Goal: Task Accomplishment & Management: Use online tool/utility

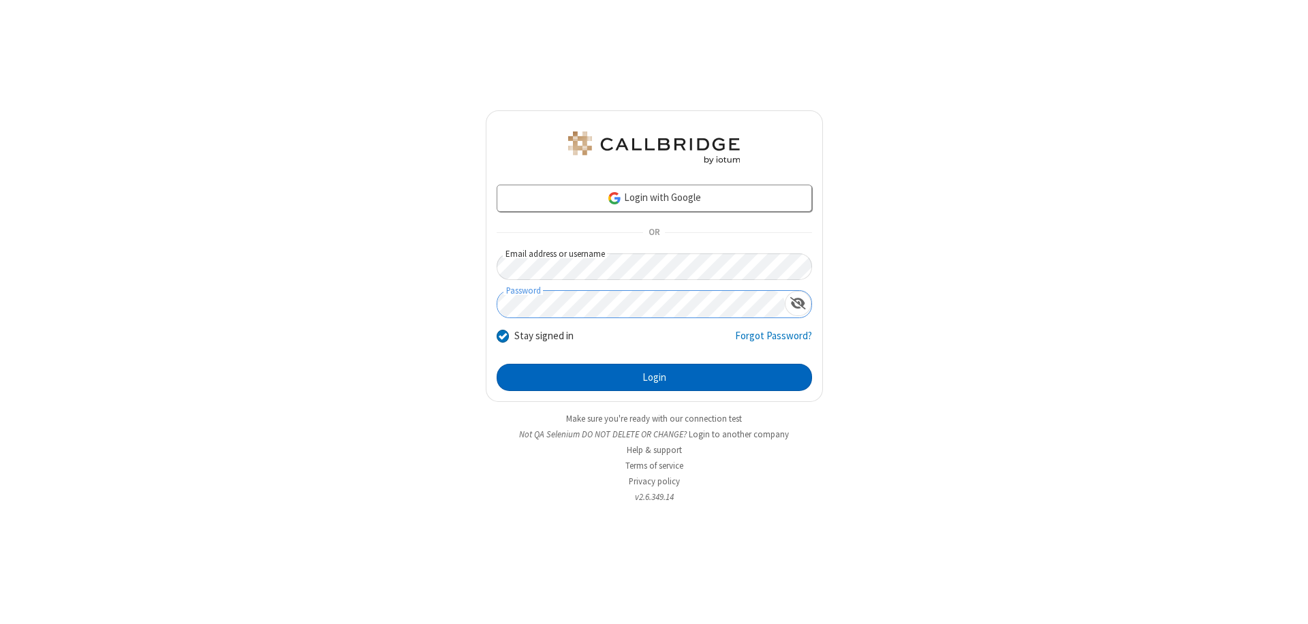
click at [654, 378] on button "Login" at bounding box center [655, 377] width 316 height 27
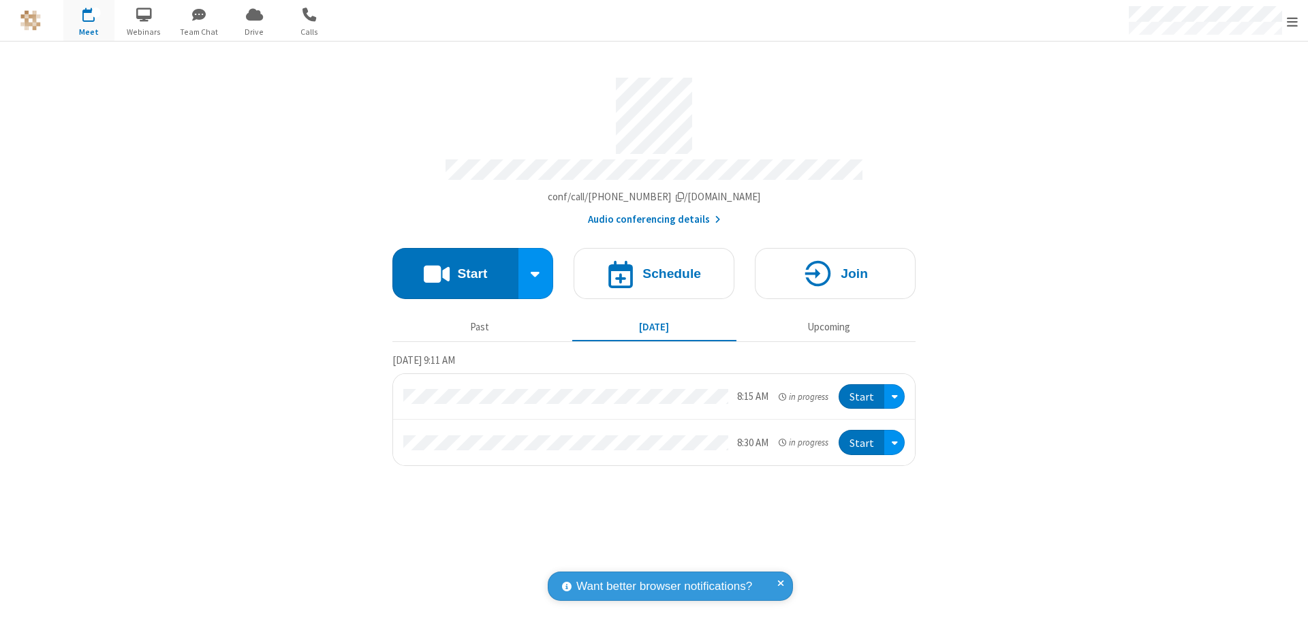
click at [1293, 21] on span "Open menu" at bounding box center [1292, 22] width 11 height 14
click at [89, 20] on span "button" at bounding box center [88, 14] width 51 height 23
click at [654, 267] on h4 "Schedule" at bounding box center [672, 273] width 59 height 13
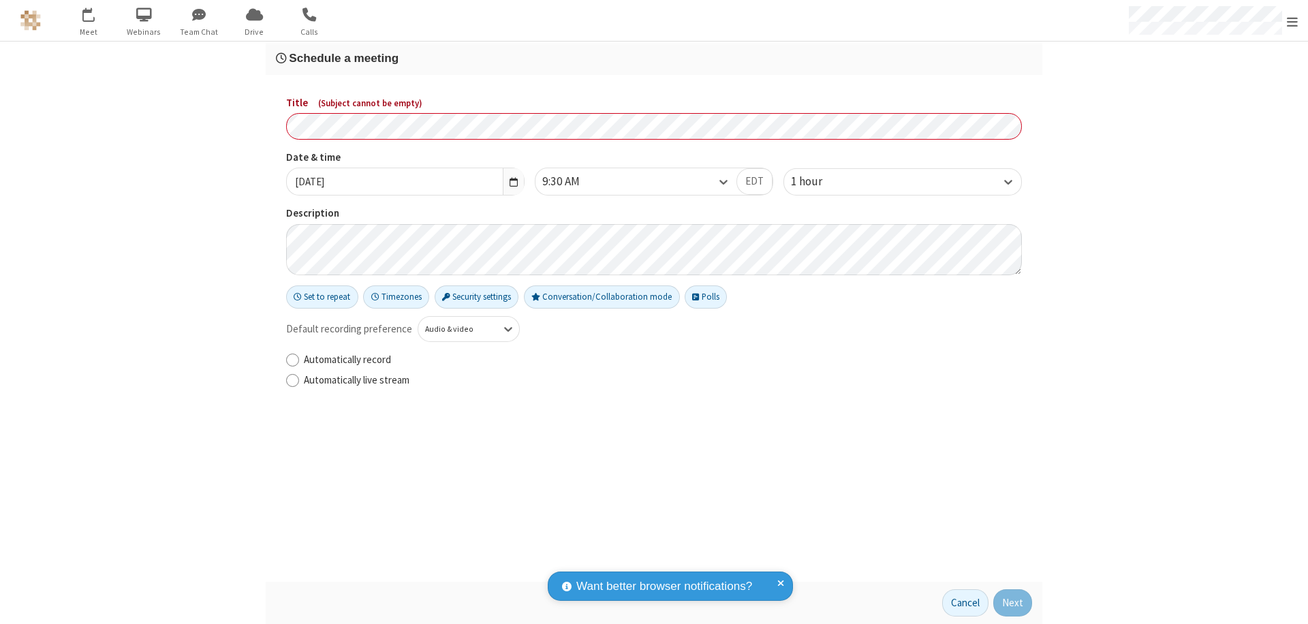
click at [654, 58] on h3 "Schedule a meeting" at bounding box center [654, 58] width 756 height 13
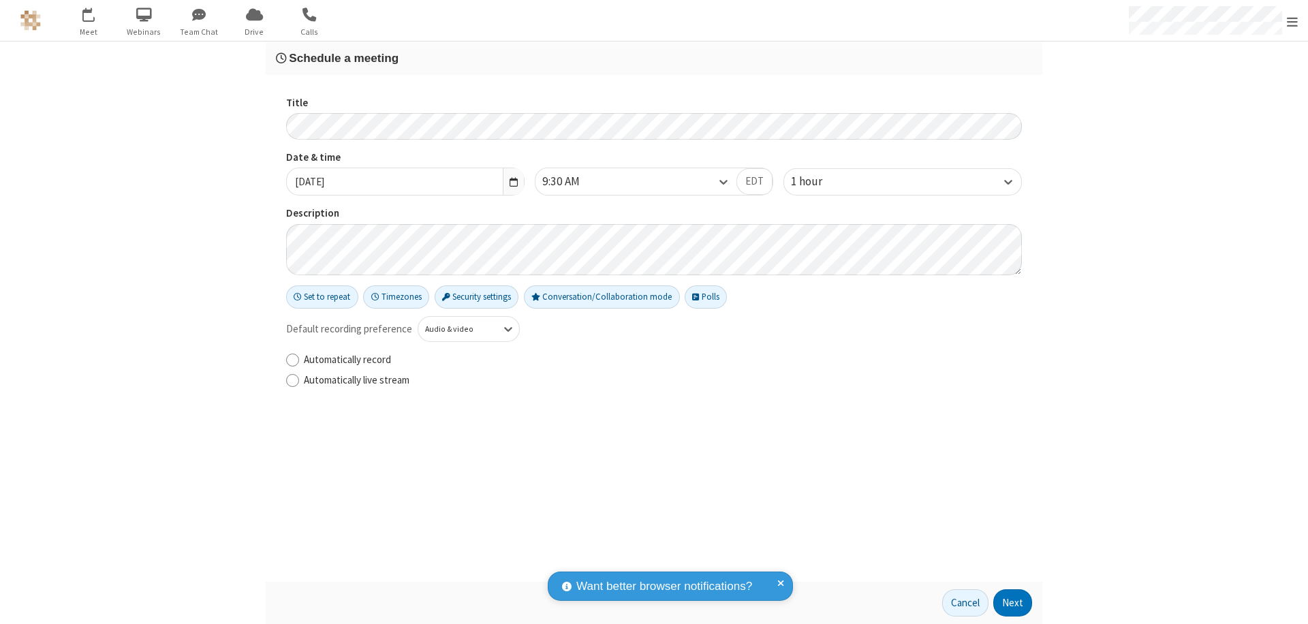
click at [1013, 603] on button "Next" at bounding box center [1013, 602] width 39 height 27
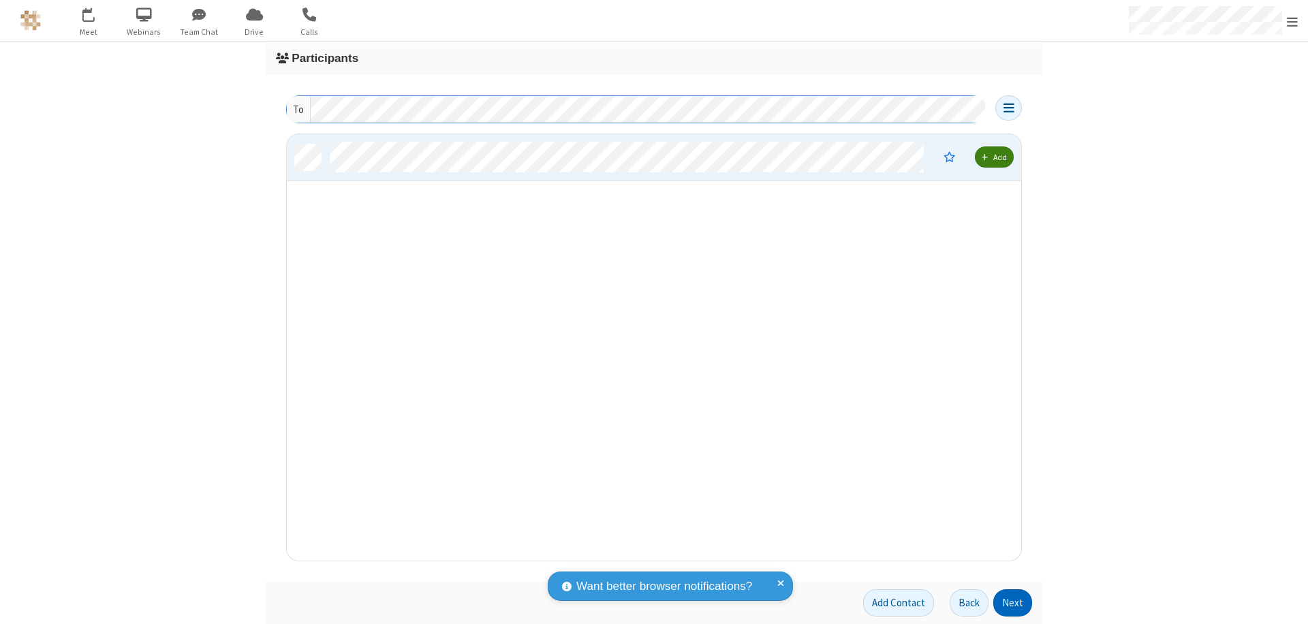
click at [1013, 603] on button "Next" at bounding box center [1013, 602] width 39 height 27
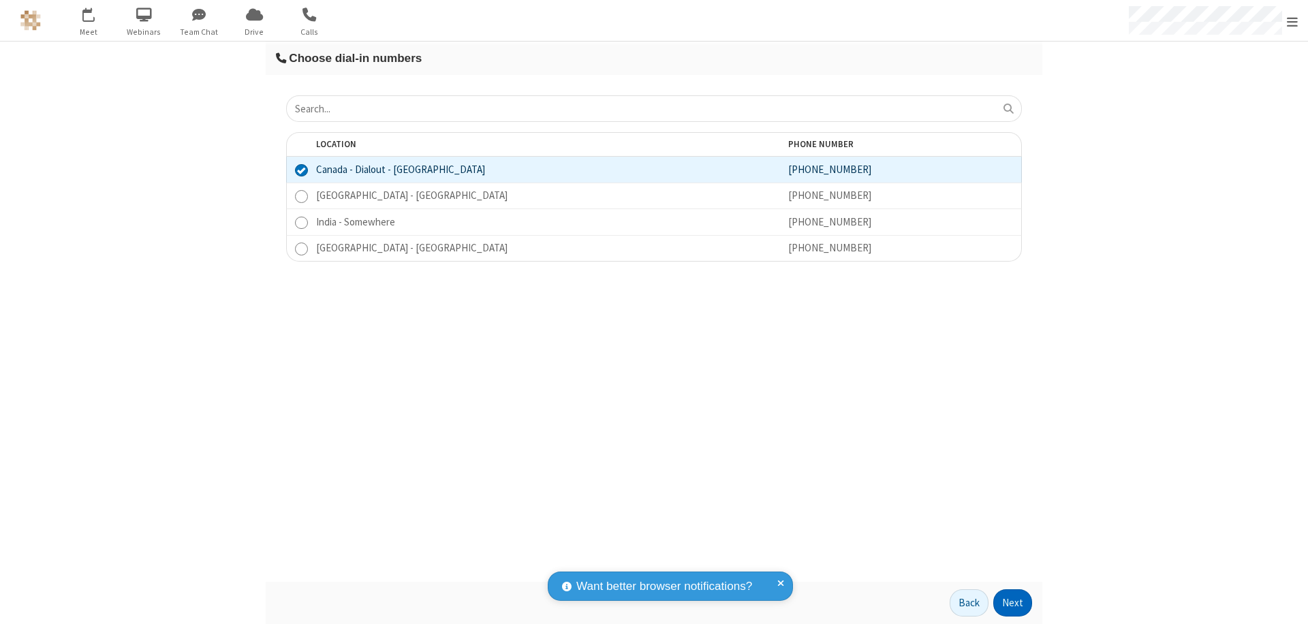
click at [1013, 603] on button "Next" at bounding box center [1013, 602] width 39 height 27
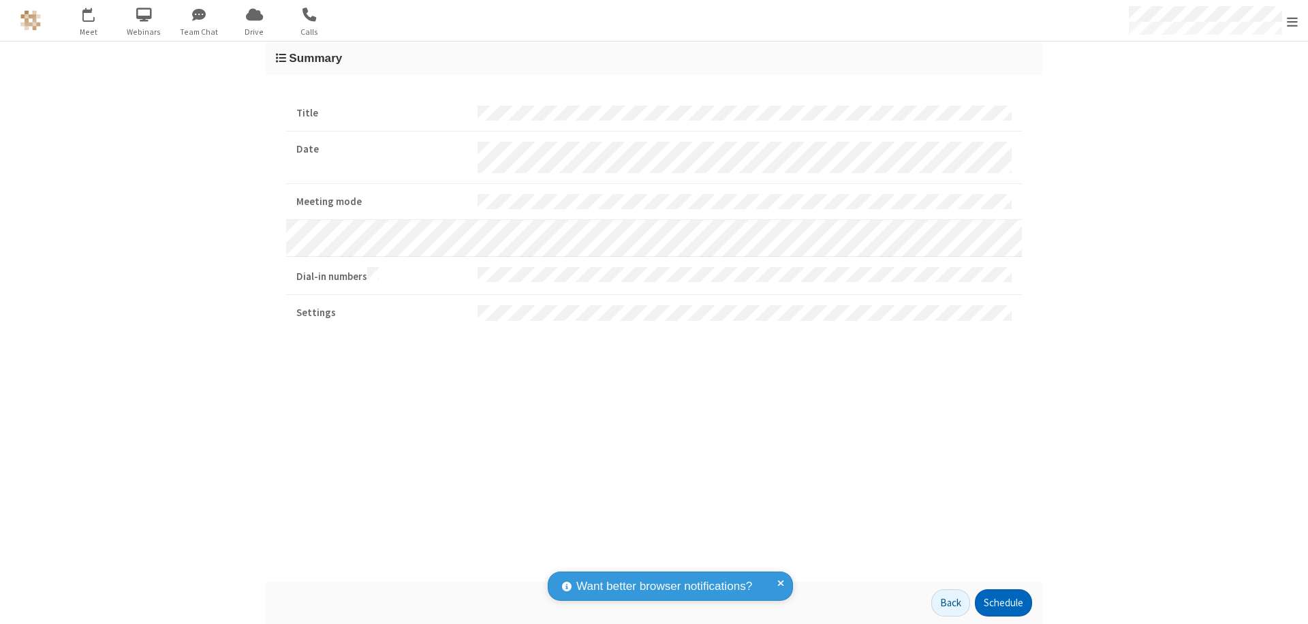
click at [1003, 603] on button "Schedule" at bounding box center [1003, 602] width 57 height 27
